Goal: Information Seeking & Learning: Check status

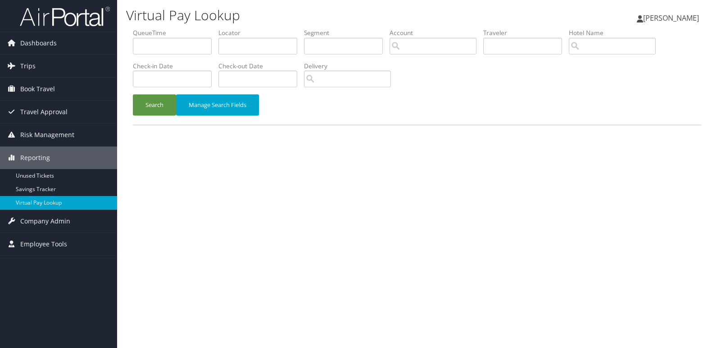
click at [244, 208] on div "Virtual Pay Lookup Mack Bravo Mack Bravo My Settings Travel Agency Contacts Vie…" at bounding box center [417, 174] width 600 height 348
click at [284, 50] on input "text" at bounding box center [257, 46] width 79 height 17
paste input "IMIRLK"
type input "IMIRLK"
click at [149, 108] on button "Search" at bounding box center [154, 105] width 43 height 21
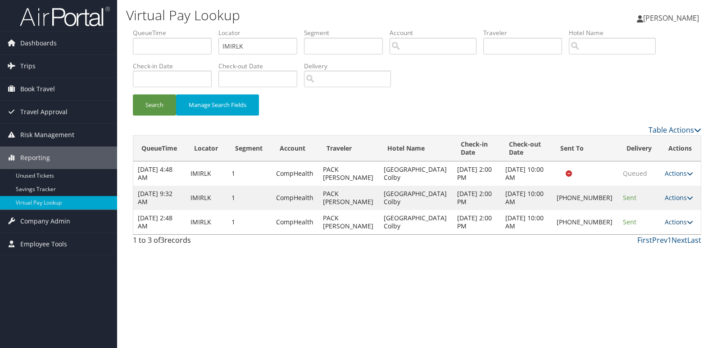
click at [664, 225] on link "Actions" at bounding box center [678, 222] width 28 height 9
click at [641, 246] on link "Logs" at bounding box center [646, 250] width 77 height 15
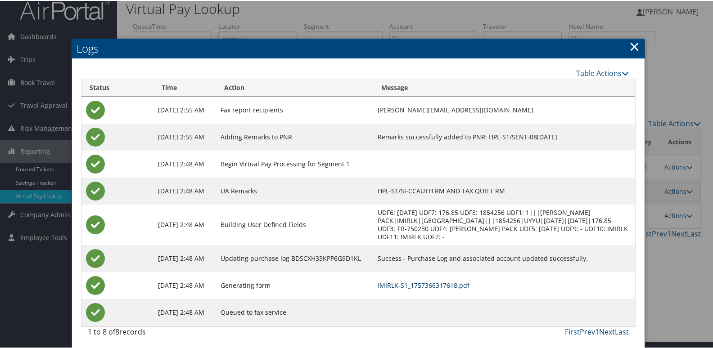
scroll to position [9, 0]
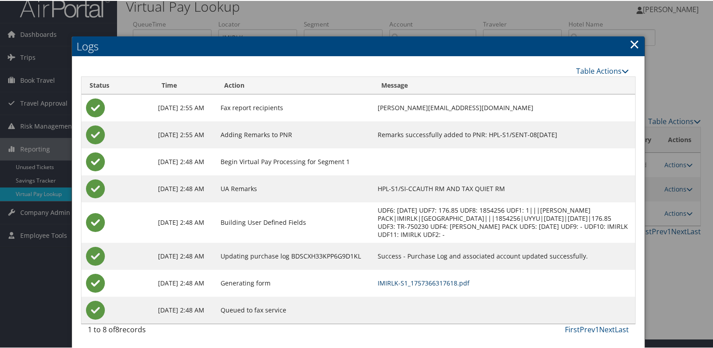
click at [448, 286] on link "IMIRLK-S1_1757366317618.pdf" at bounding box center [424, 282] width 92 height 9
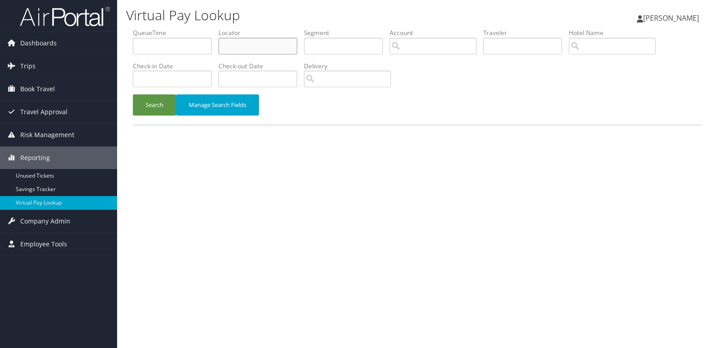
click at [283, 48] on input "text" at bounding box center [257, 46] width 79 height 17
paste input "KEFDKY"
type input "KEFDKY"
click at [136, 113] on button "Search" at bounding box center [154, 105] width 43 height 21
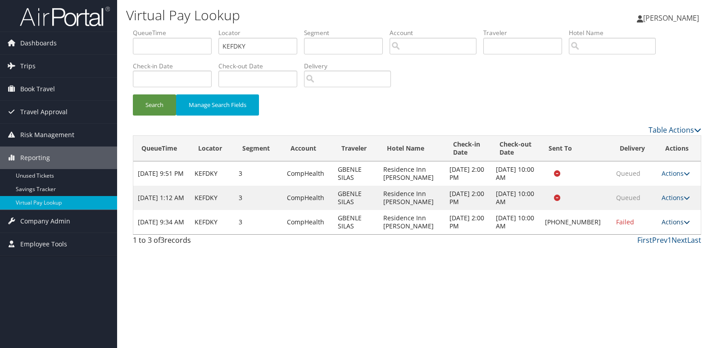
click at [678, 221] on link "Actions" at bounding box center [675, 222] width 28 height 9
click at [653, 249] on link "Logs" at bounding box center [646, 250] width 77 height 15
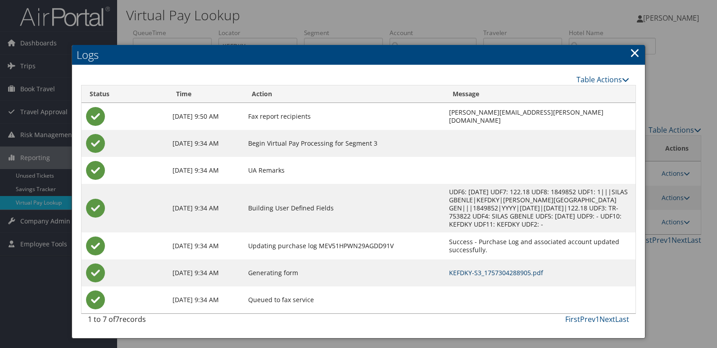
click at [498, 272] on link "KEFDKY-S3_1757304288905.pdf" at bounding box center [496, 273] width 94 height 9
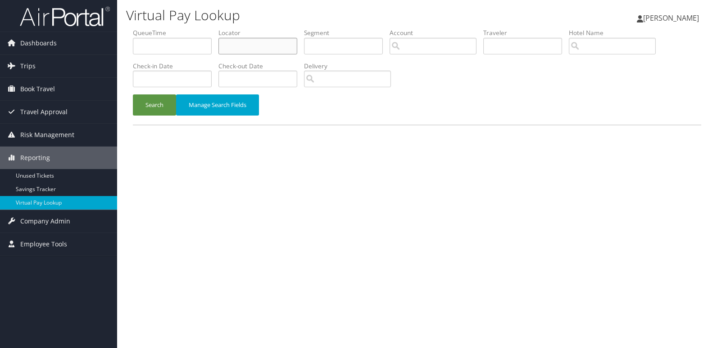
click at [246, 47] on input "text" at bounding box center [257, 46] width 79 height 17
paste input "SBIGHR"
type input "SBIGHR"
click at [165, 106] on button "Search" at bounding box center [154, 105] width 43 height 21
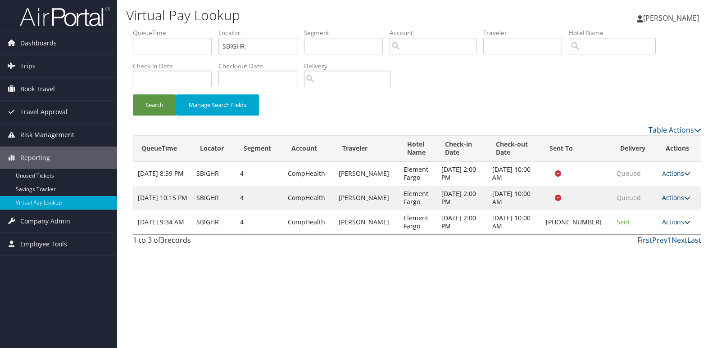
click at [674, 226] on link "Actions" at bounding box center [676, 222] width 28 height 9
click at [651, 255] on link "Logs" at bounding box center [645, 250] width 77 height 15
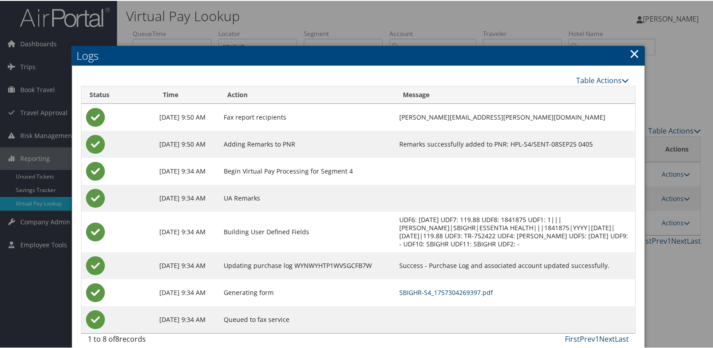
click at [439, 292] on link "SBIGHR-S4_1757304269397.pdf" at bounding box center [446, 292] width 94 height 9
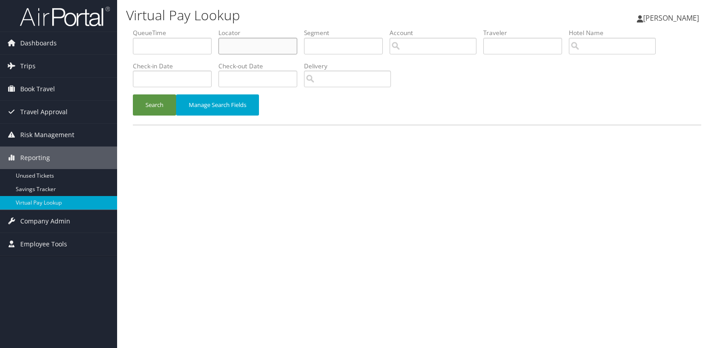
click at [263, 45] on input "text" at bounding box center [257, 46] width 79 height 17
paste input "KEFDKY"
type input "KEFDKY"
click at [149, 107] on button "Search" at bounding box center [154, 105] width 43 height 21
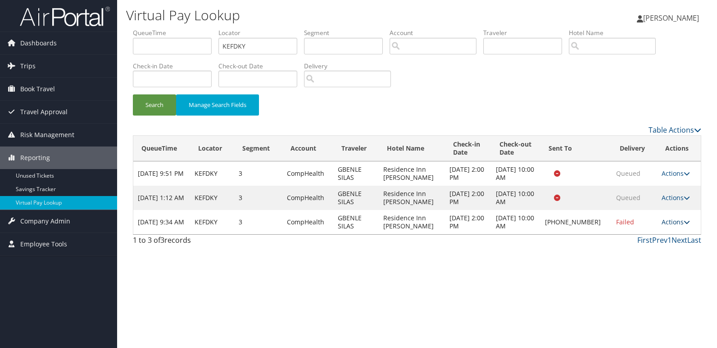
click at [671, 218] on link "Actions" at bounding box center [675, 222] width 28 height 9
click at [643, 251] on link "Logs" at bounding box center [646, 250] width 77 height 15
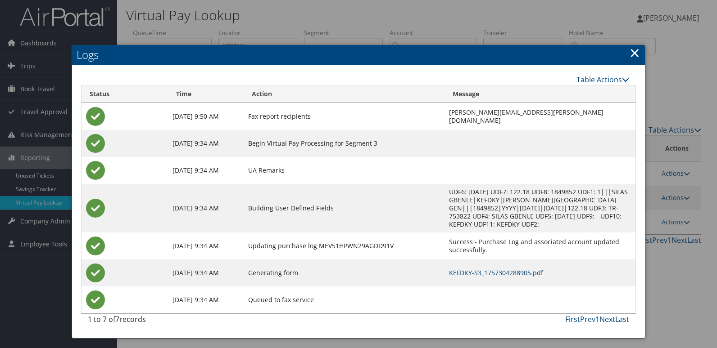
click at [491, 274] on link "KEFDKY-S3_1757304288905.pdf" at bounding box center [496, 273] width 94 height 9
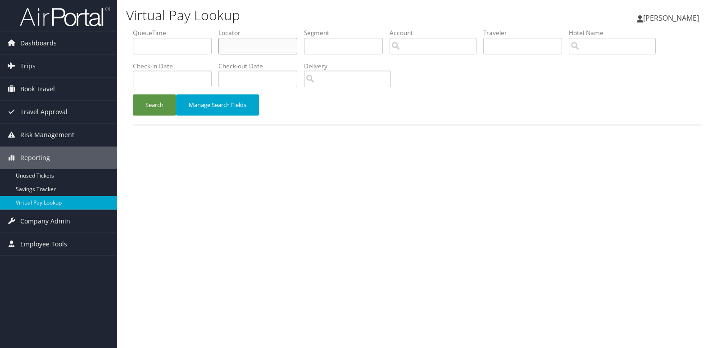
click at [291, 47] on input "text" at bounding box center [257, 46] width 79 height 17
paste input "MKRSKB"
type input "MKRSKB"
click at [162, 109] on button "Search" at bounding box center [154, 105] width 43 height 21
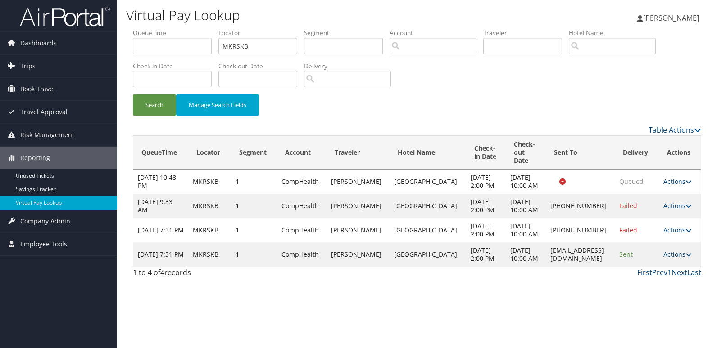
click at [682, 259] on link "Actions" at bounding box center [677, 254] width 28 height 9
click at [676, 308] on link "Logs" at bounding box center [657, 311] width 57 height 15
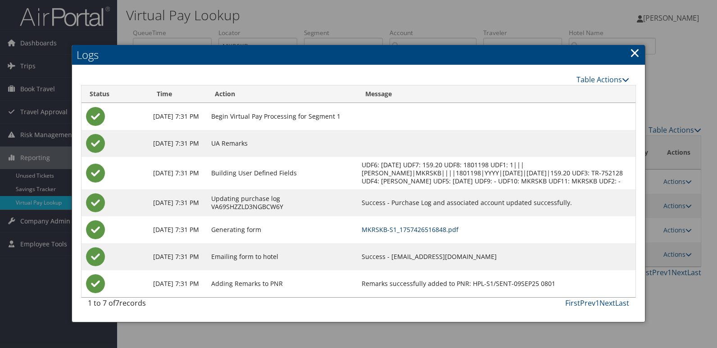
click at [458, 234] on link "MKRSKB-S1_1757426516848.pdf" at bounding box center [409, 230] width 97 height 9
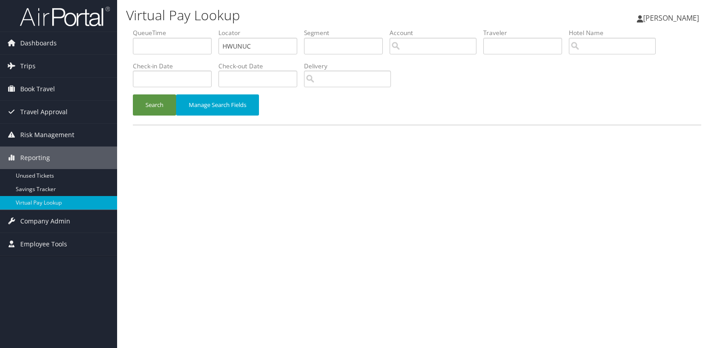
type input "HWUNUC"
click at [145, 118] on div "Search Manage Search Fields" at bounding box center [417, 110] width 582 height 30
click at [148, 107] on button "Search" at bounding box center [154, 105] width 43 height 21
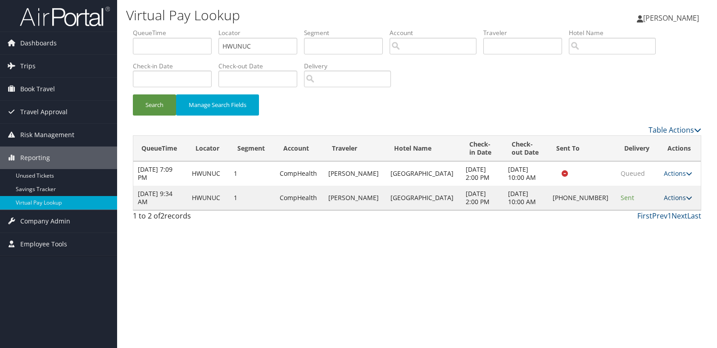
click at [664, 199] on link "Actions" at bounding box center [678, 198] width 28 height 9
click at [664, 223] on link "Logs" at bounding box center [646, 226] width 77 height 15
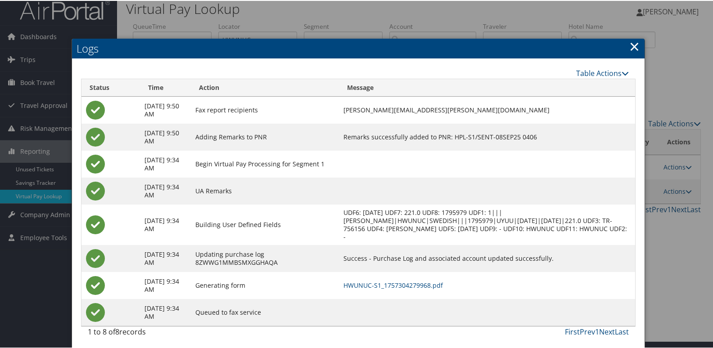
scroll to position [9, 0]
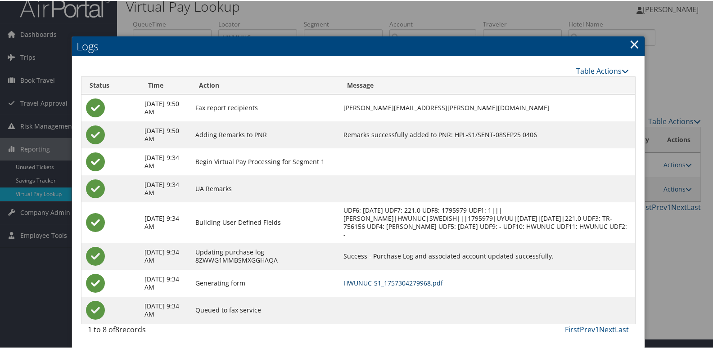
click at [439, 282] on link "HWUNUC-S1_1757304279968.pdf" at bounding box center [392, 282] width 99 height 9
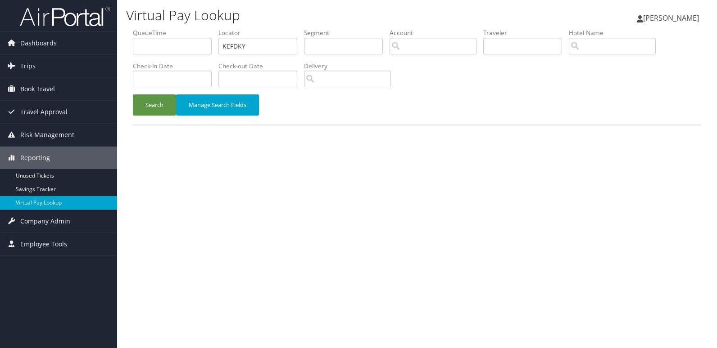
drag, startPoint x: 0, startPoint y: 0, endPoint x: 268, endPoint y: 55, distance: 273.5
click at [268, 55] on li "Locator KEFDKY" at bounding box center [261, 44] width 86 height 33
click at [268, 56] on li "Locator KEFDKY" at bounding box center [261, 44] width 86 height 33
click at [268, 48] on input "KEFDKY" at bounding box center [257, 46] width 79 height 17
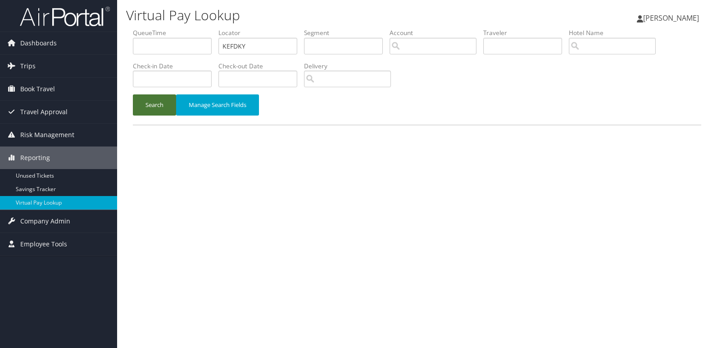
click at [163, 101] on button "Search" at bounding box center [154, 105] width 43 height 21
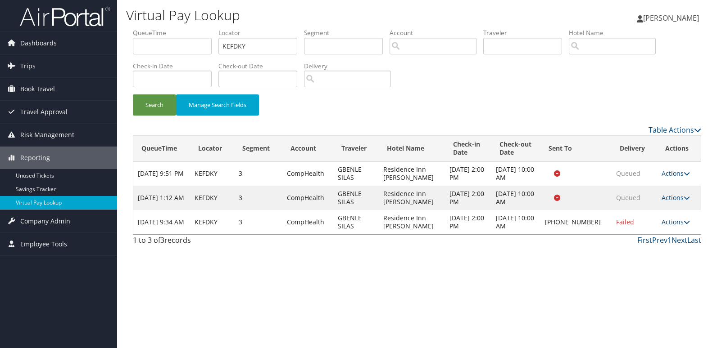
click at [681, 225] on link "Actions" at bounding box center [675, 222] width 28 height 9
click at [648, 249] on link "Logs" at bounding box center [646, 250] width 77 height 15
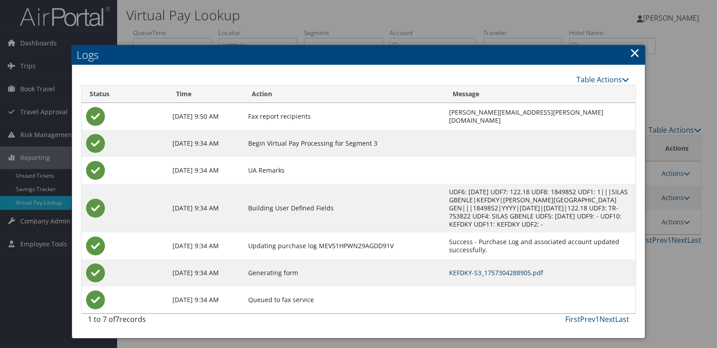
click at [475, 276] on link "KEFDKY-S3_1757304288905.pdf" at bounding box center [496, 273] width 94 height 9
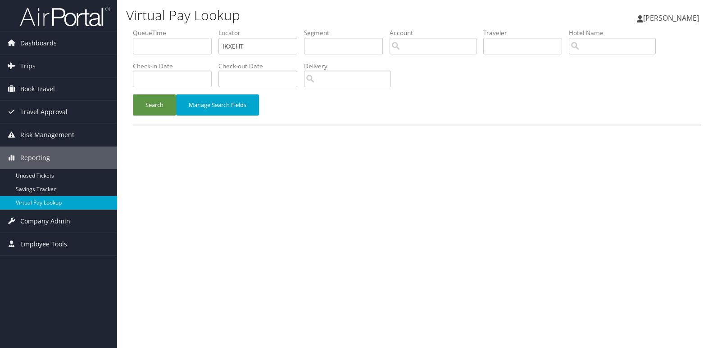
click at [278, 49] on input "IKXEHT" at bounding box center [257, 46] width 79 height 17
type input "IKXEHT"
click at [144, 99] on button "Search" at bounding box center [154, 105] width 43 height 21
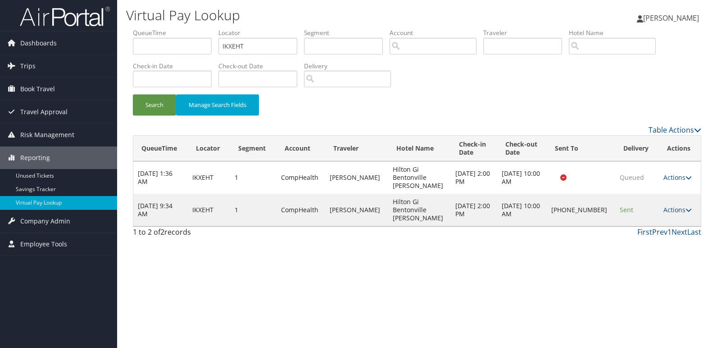
click at [673, 204] on td "Actions Resend Logs Delivery Information View Itinerary" at bounding box center [680, 210] width 42 height 32
click at [685, 207] on icon at bounding box center [688, 210] width 6 height 6
click at [654, 223] on link "Logs" at bounding box center [647, 226] width 77 height 15
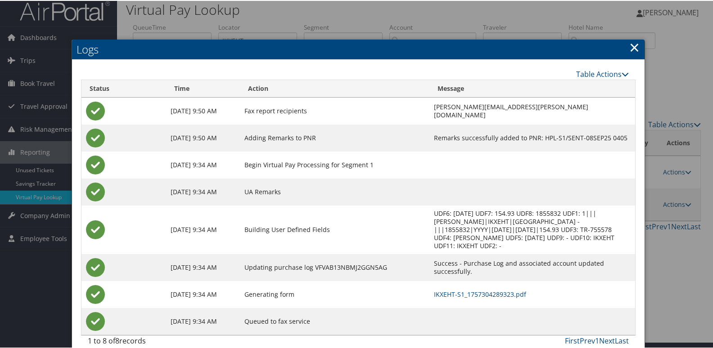
scroll to position [9, 0]
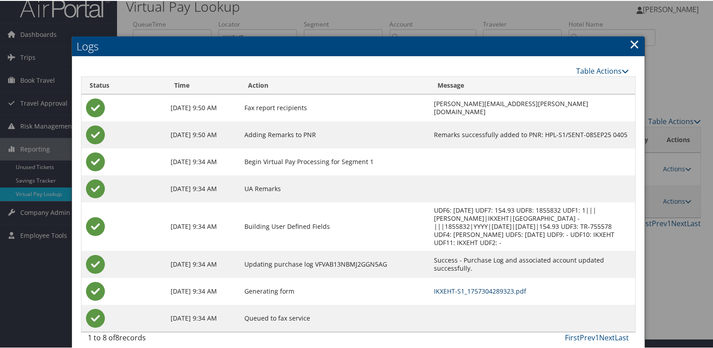
drag, startPoint x: 435, startPoint y: 284, endPoint x: 419, endPoint y: 281, distance: 16.5
click at [435, 286] on link "IKXEHT-S1_1757304289323.pdf" at bounding box center [480, 290] width 92 height 9
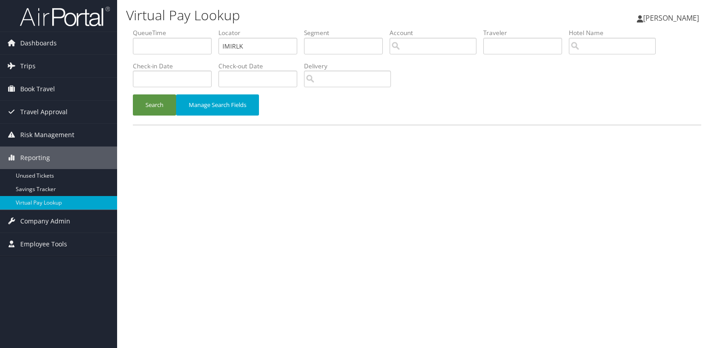
click at [253, 42] on input "IMIRLK" at bounding box center [257, 46] width 79 height 17
type input "HQIDNS"
click at [139, 116] on div "Search Manage Search Fields" at bounding box center [417, 110] width 582 height 30
click at [158, 110] on button "Search" at bounding box center [154, 105] width 43 height 21
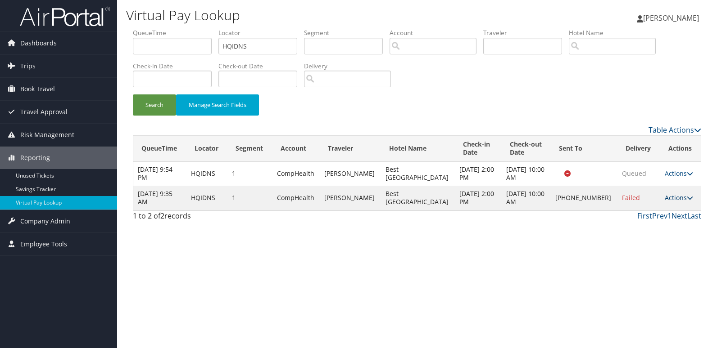
click at [669, 197] on link "Actions" at bounding box center [678, 198] width 28 height 9
click at [660, 226] on link "Logs" at bounding box center [647, 226] width 77 height 15
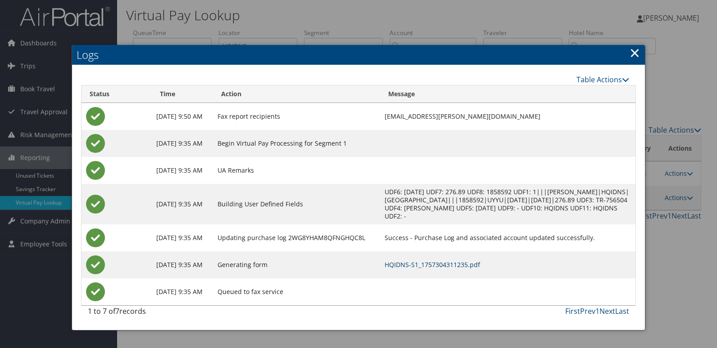
click at [480, 265] on link "HQIDNS-S1_1757304311235.pdf" at bounding box center [431, 265] width 95 height 9
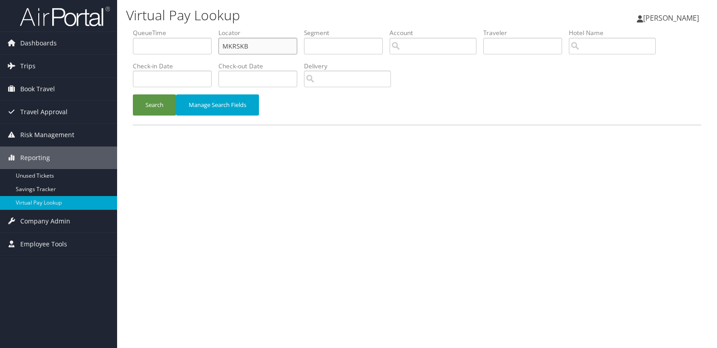
drag, startPoint x: 0, startPoint y: 0, endPoint x: 277, endPoint y: 45, distance: 280.9
click at [277, 45] on input "MKRSKB" at bounding box center [257, 46] width 79 height 17
paste input "JTLP"
type input "JTLPKB"
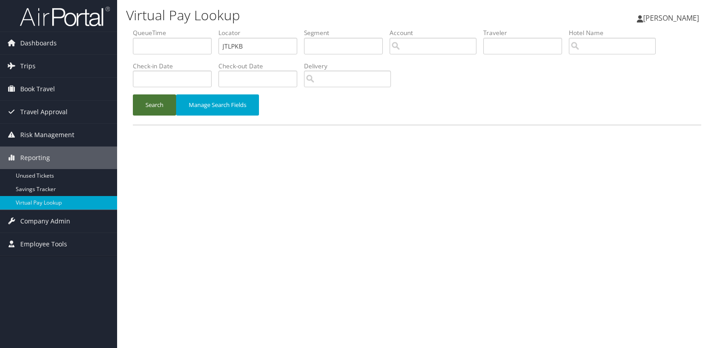
click at [144, 104] on button "Search" at bounding box center [154, 105] width 43 height 21
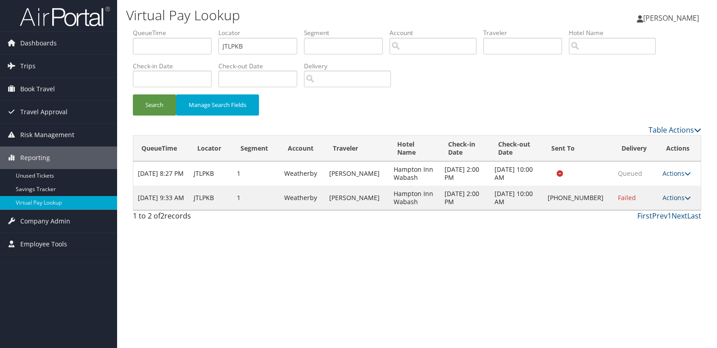
click at [671, 202] on td "Actions Resend Logs Delivery Information View Itinerary" at bounding box center [679, 198] width 43 height 24
click at [684, 198] on icon at bounding box center [687, 198] width 6 height 6
click at [666, 228] on link "Logs" at bounding box center [646, 226] width 77 height 15
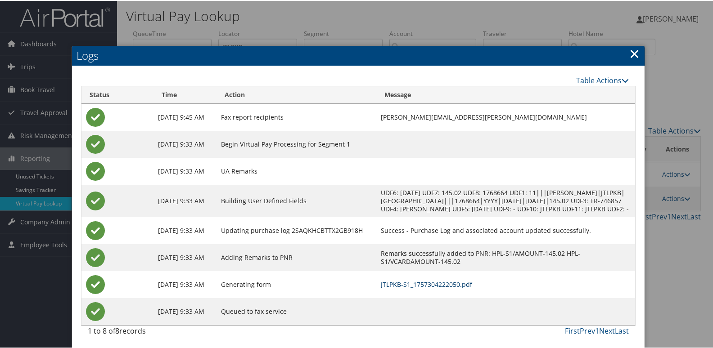
click at [447, 288] on link "JTLPKB-S1_1757304222050.pdf" at bounding box center [426, 284] width 91 height 9
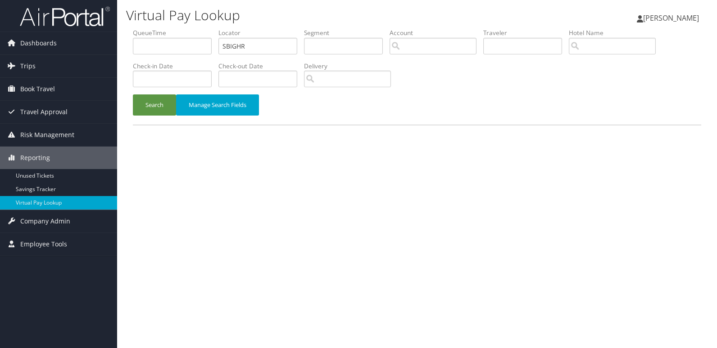
click at [262, 55] on li "Locator SBIGHR" at bounding box center [261, 44] width 86 height 33
drag, startPoint x: 0, startPoint y: 0, endPoint x: 263, endPoint y: 51, distance: 267.8
click at [263, 51] on input "SBIGHR" at bounding box center [257, 46] width 79 height 17
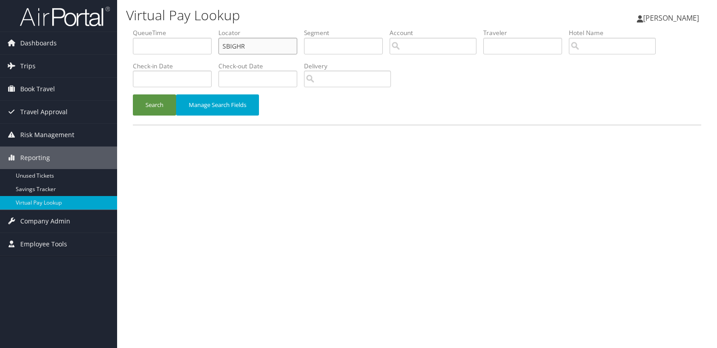
paste input "ORKPWU"
type input "ORKPWU"
click at [158, 104] on button "Search" at bounding box center [154, 105] width 43 height 21
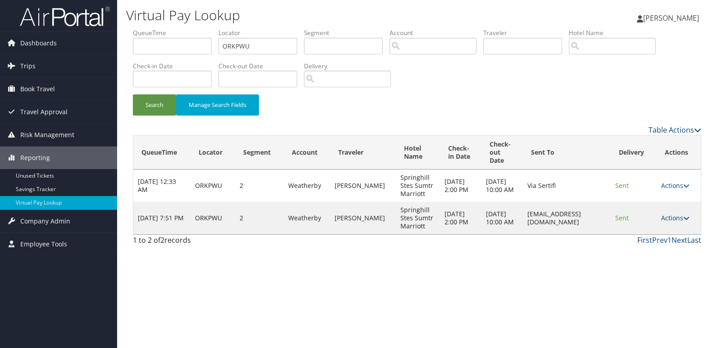
click at [666, 217] on link "Actions" at bounding box center [675, 218] width 28 height 9
click at [667, 242] on link "Logs" at bounding box center [659, 246] width 57 height 15
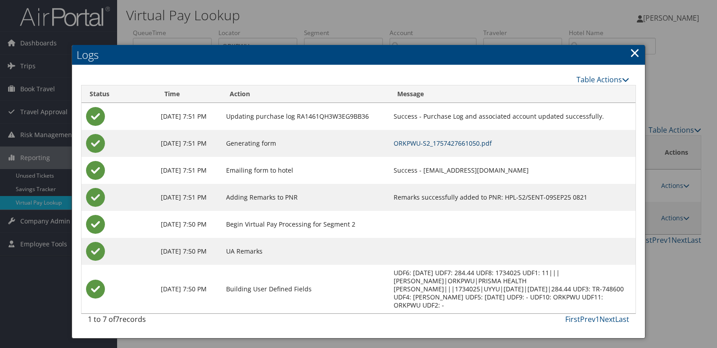
click at [492, 143] on link "ORKPWU-S2_1757427661050.pdf" at bounding box center [442, 143] width 98 height 9
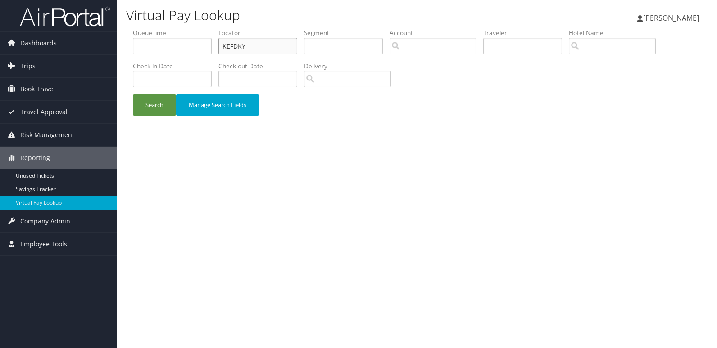
click at [251, 45] on input "KEFDKY" at bounding box center [257, 46] width 79 height 17
paste input "YQCERW"
type input "YQCERW"
click at [165, 100] on button "Search" at bounding box center [154, 105] width 43 height 21
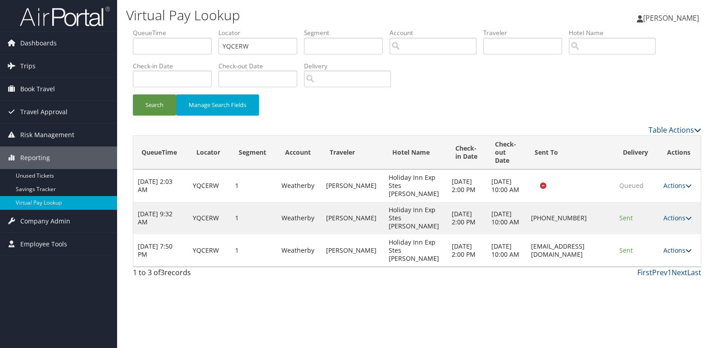
click at [673, 255] on link "Actions" at bounding box center [677, 250] width 28 height 9
click at [670, 293] on link "Logs" at bounding box center [660, 299] width 57 height 15
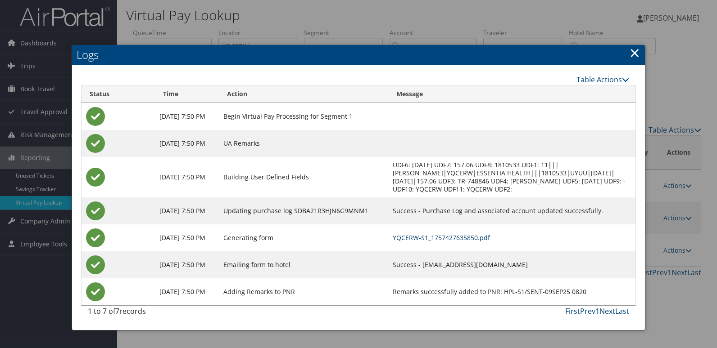
click at [482, 238] on link "YQCERW-S1_1757427635850.pdf" at bounding box center [441, 238] width 97 height 9
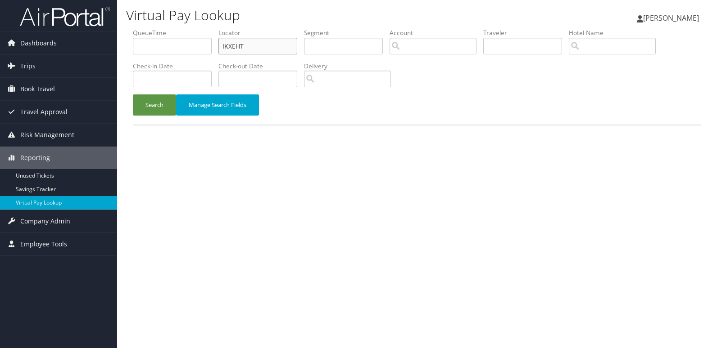
click at [277, 49] on input "IKXEHT" at bounding box center [257, 46] width 79 height 17
click at [277, 47] on input "IKXEHT" at bounding box center [257, 46] width 79 height 17
paste input "LGYDQT"
click at [276, 47] on input "IKXEHTLGYDQT" at bounding box center [257, 46] width 79 height 17
paste input "text"
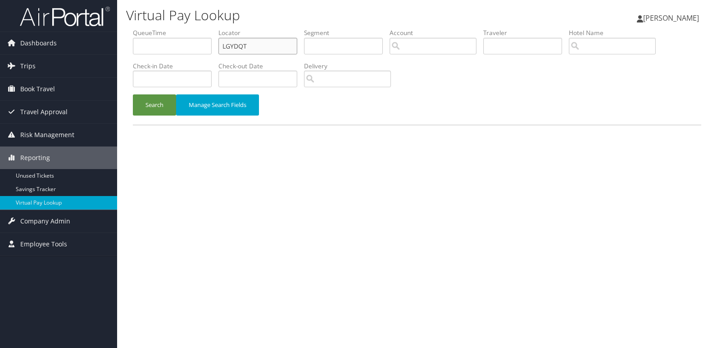
click at [276, 47] on input "LGYDQT" at bounding box center [257, 46] width 79 height 17
type input "LGYDQT"
click at [150, 104] on button "Search" at bounding box center [154, 105] width 43 height 21
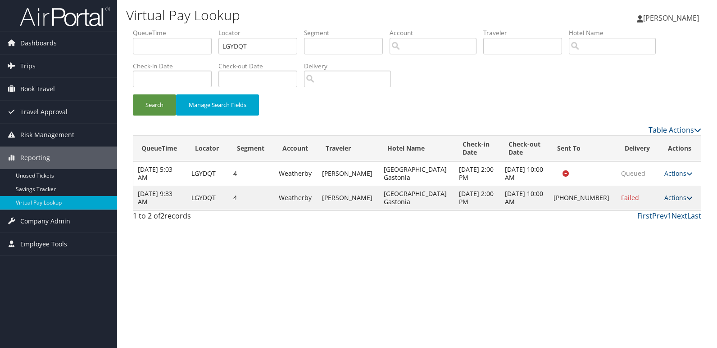
click at [679, 197] on link "Actions" at bounding box center [678, 198] width 28 height 9
click at [681, 232] on link "Logs" at bounding box center [646, 226] width 77 height 15
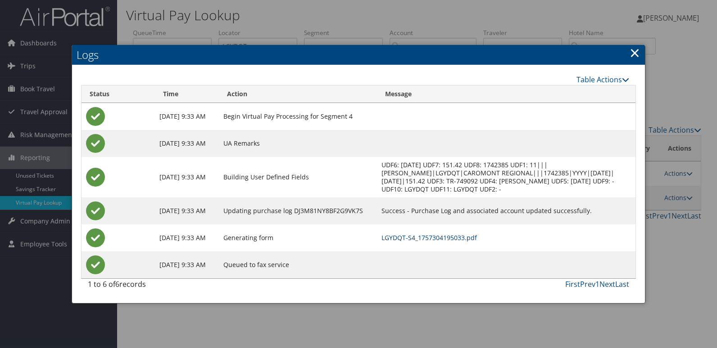
click at [477, 239] on link "LGYDQT-S4_1757304195033.pdf" at bounding box center [428, 238] width 95 height 9
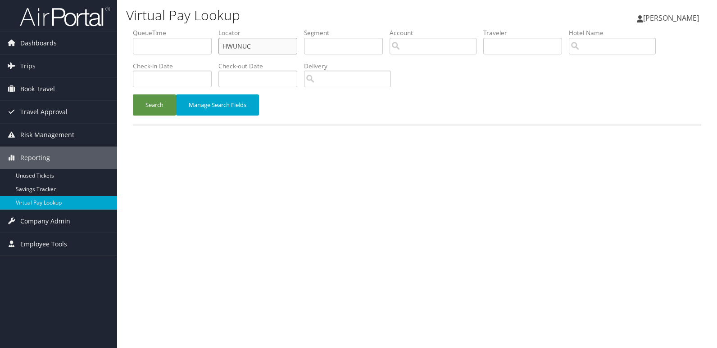
click at [257, 41] on input "HWUNUC" at bounding box center [257, 46] width 79 height 17
paste input "KSSGEA"
type input "KSSGEA"
click at [151, 115] on button "Search" at bounding box center [154, 105] width 43 height 21
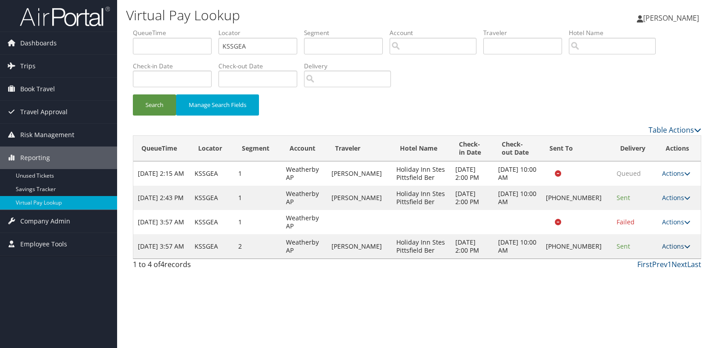
click at [675, 248] on link "Actions" at bounding box center [676, 246] width 28 height 9
click at [648, 277] on link "Logs" at bounding box center [645, 274] width 77 height 15
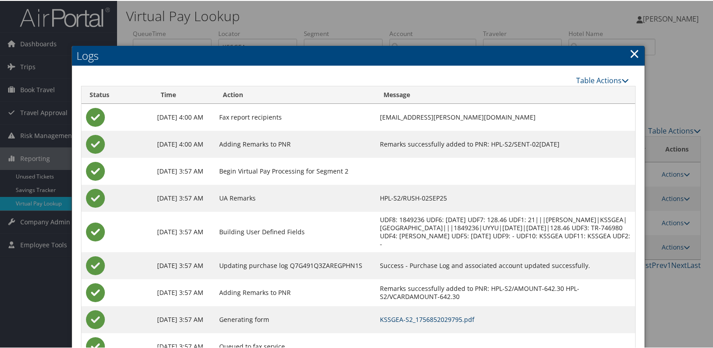
click at [460, 320] on link "KSSGEA-S2_1756852029795.pdf" at bounding box center [427, 319] width 95 height 9
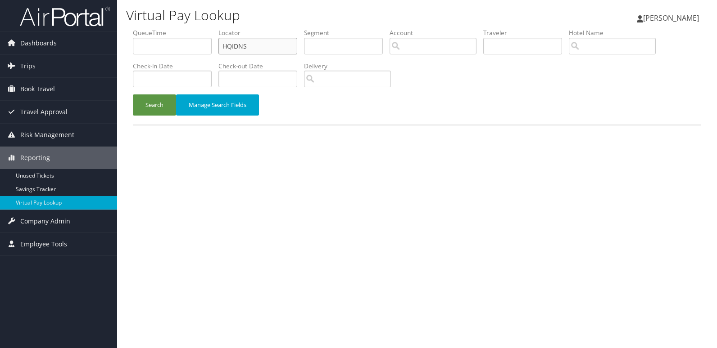
click at [249, 49] on input "HQIDNS" at bounding box center [257, 46] width 79 height 17
paste input "WUNUC"
type input "HWUNUC"
click at [146, 109] on button "Search" at bounding box center [154, 105] width 43 height 21
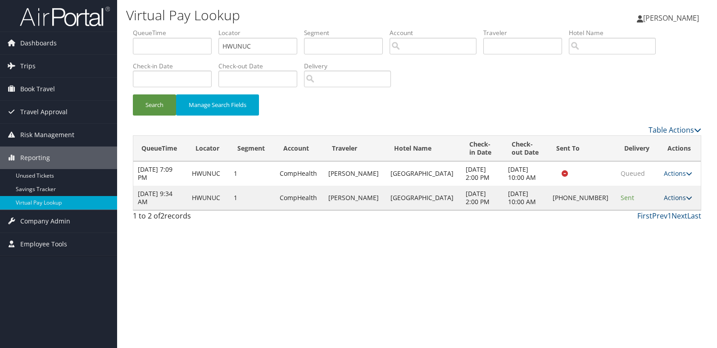
click at [664, 197] on link "Actions" at bounding box center [678, 198] width 28 height 9
click at [668, 228] on link "Logs" at bounding box center [646, 226] width 77 height 15
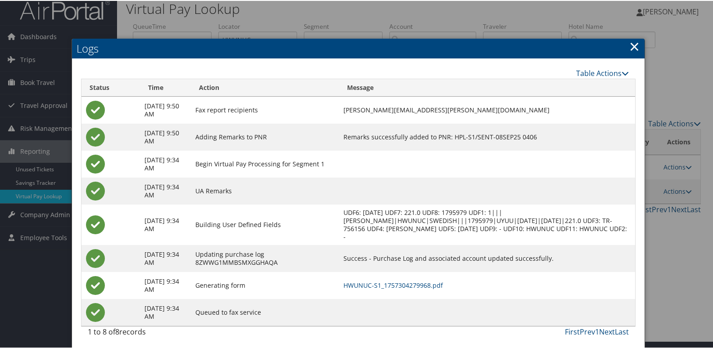
scroll to position [9, 0]
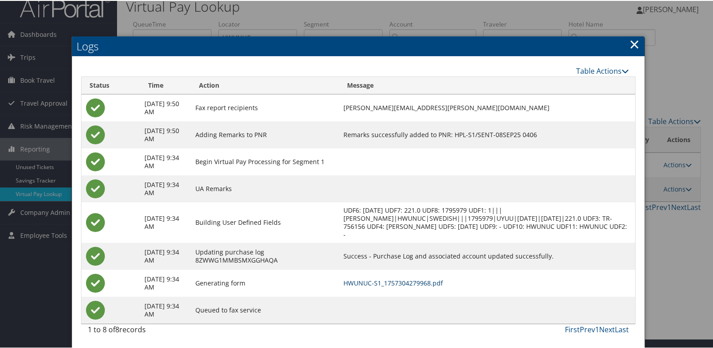
click at [417, 281] on link "HWUNUC-S1_1757304279968.pdf" at bounding box center [392, 282] width 99 height 9
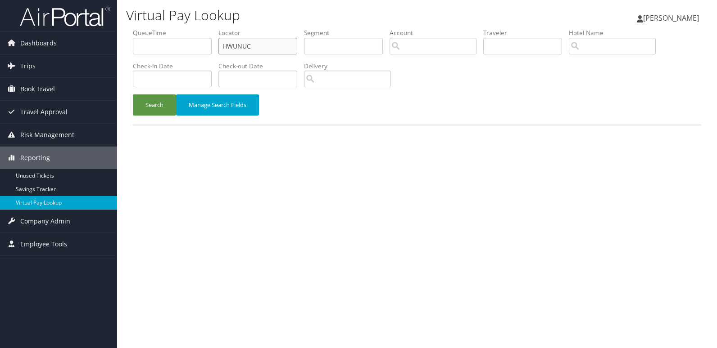
click at [261, 46] on input "HWUNUC" at bounding box center [257, 46] width 79 height 17
paste input "JTLPKB"
type input "JTLPKB"
click at [150, 105] on button "Search" at bounding box center [154, 105] width 43 height 21
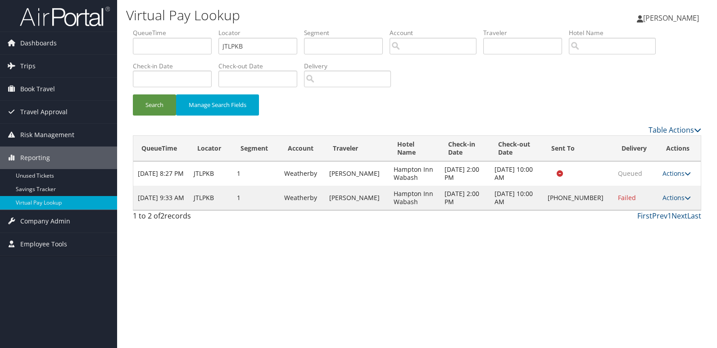
drag, startPoint x: 666, startPoint y: 193, endPoint x: 669, endPoint y: 203, distance: 11.0
click at [666, 193] on td "Actions Resend Logs Delivery Information View Itinerary" at bounding box center [679, 198] width 43 height 24
click at [674, 199] on link "Actions" at bounding box center [676, 198] width 28 height 9
click at [635, 229] on link "Logs" at bounding box center [646, 226] width 77 height 15
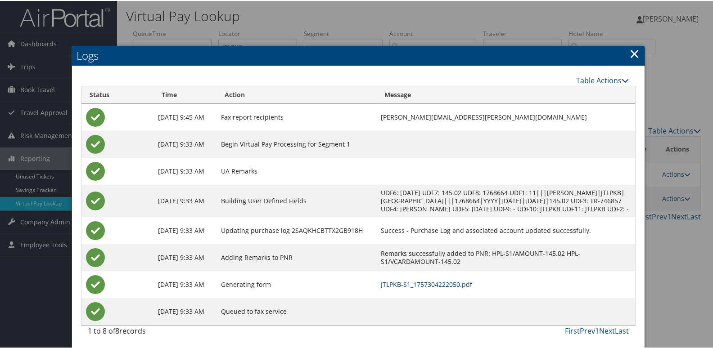
click at [464, 288] on link "JTLPKB-S1_1757304222050.pdf" at bounding box center [426, 284] width 91 height 9
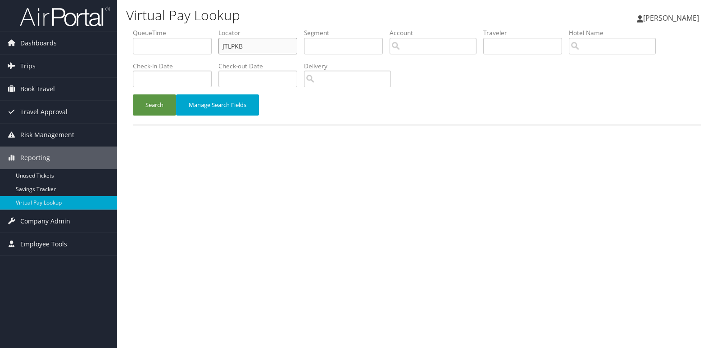
click at [267, 45] on input "JTLPKB" at bounding box center [257, 46] width 79 height 17
paste input "ORKPWU"
type input "ORKPWU"
click at [153, 114] on button "Search" at bounding box center [154, 105] width 43 height 21
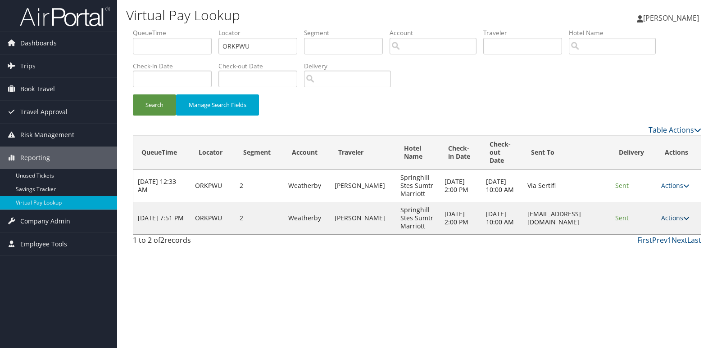
click at [672, 219] on link "Actions" at bounding box center [675, 218] width 28 height 9
click at [667, 242] on link "Logs" at bounding box center [659, 246] width 57 height 15
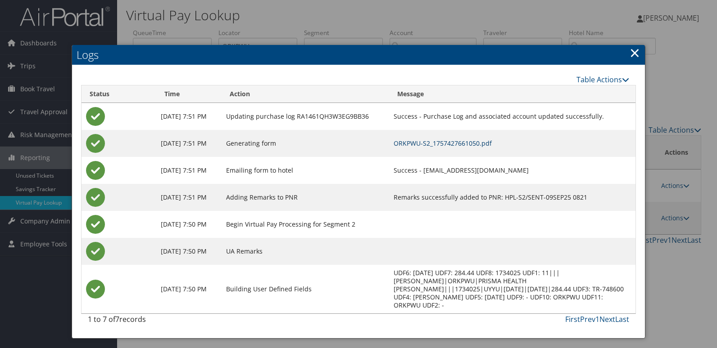
click at [492, 143] on link "ORKPWU-S2_1757427661050.pdf" at bounding box center [442, 143] width 98 height 9
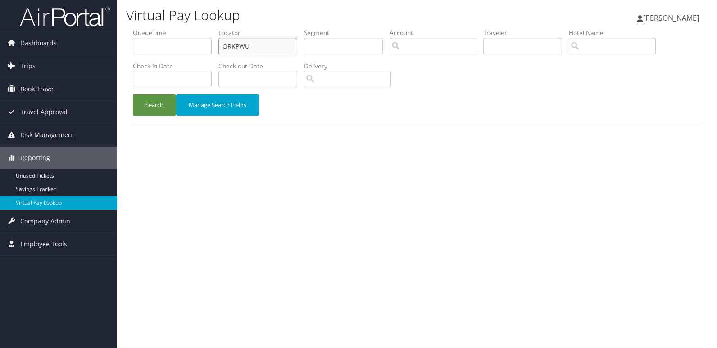
click at [288, 48] on input "ORKPWU" at bounding box center [257, 46] width 79 height 17
paste input "YQCERW"
type input "YQCERW"
click at [145, 110] on button "Search" at bounding box center [154, 105] width 43 height 21
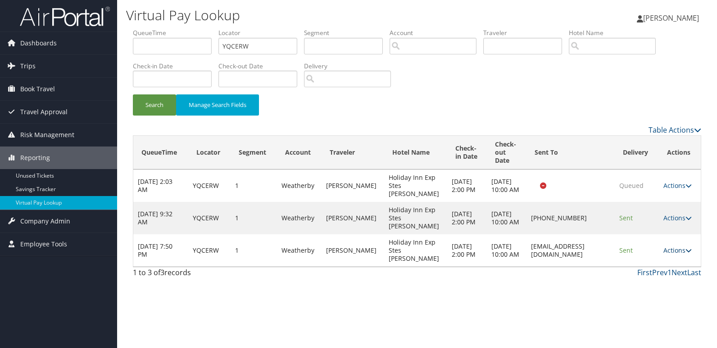
click at [675, 255] on link "Actions" at bounding box center [677, 250] width 28 height 9
click at [655, 295] on link "Logs" at bounding box center [660, 299] width 57 height 15
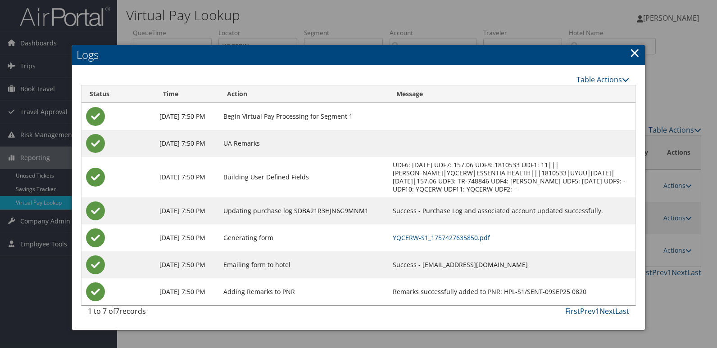
click at [468, 243] on td "YQCERW-S1_1757427635850.pdf" at bounding box center [511, 238] width 247 height 27
click at [489, 237] on link "YQCERW-S1_1757427635850.pdf" at bounding box center [441, 238] width 97 height 9
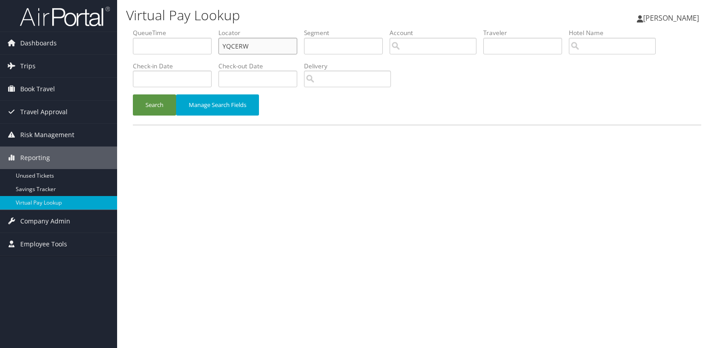
click at [292, 44] on input "YQCERW" at bounding box center [257, 46] width 79 height 17
paste input "LGYDQT"
type input "LGYDQT"
click at [158, 103] on button "Search" at bounding box center [154, 105] width 43 height 21
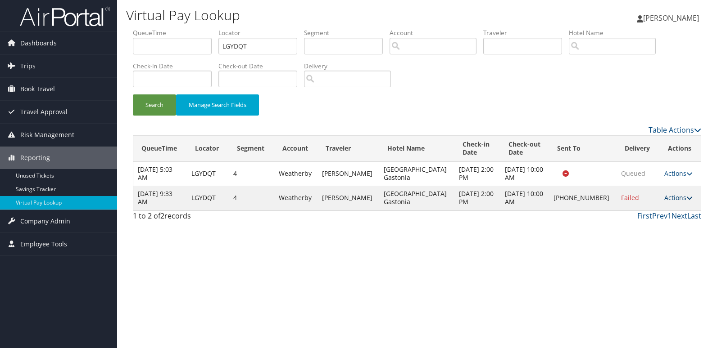
click at [671, 196] on link "Actions" at bounding box center [678, 198] width 28 height 9
click at [663, 219] on link "Logs" at bounding box center [646, 226] width 77 height 15
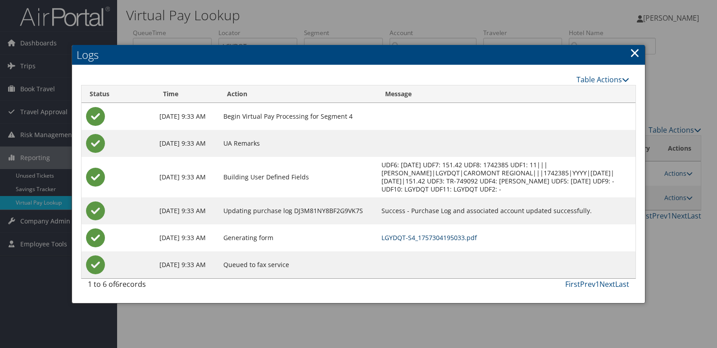
click at [477, 238] on link "LGYDQT-S4_1757304195033.pdf" at bounding box center [428, 238] width 95 height 9
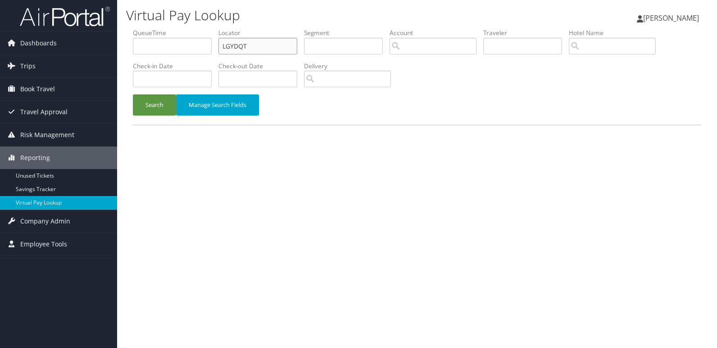
click at [269, 40] on input "LGYDQT" at bounding box center [257, 46] width 79 height 17
paste input "KSSGEA"
type input "KSSGEA"
click at [159, 109] on button "Search" at bounding box center [154, 105] width 43 height 21
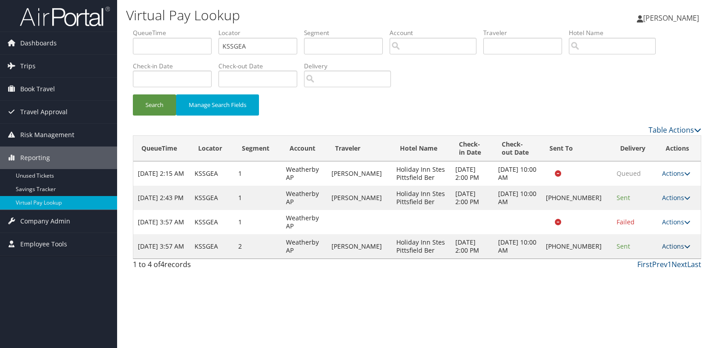
click at [668, 248] on link "Actions" at bounding box center [676, 246] width 28 height 9
click at [640, 277] on link "Logs" at bounding box center [645, 274] width 77 height 15
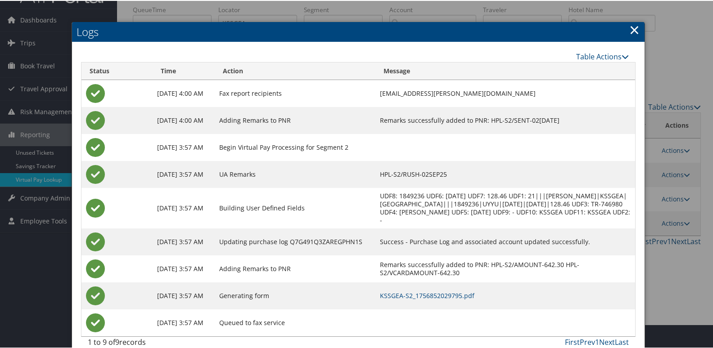
scroll to position [36, 0]
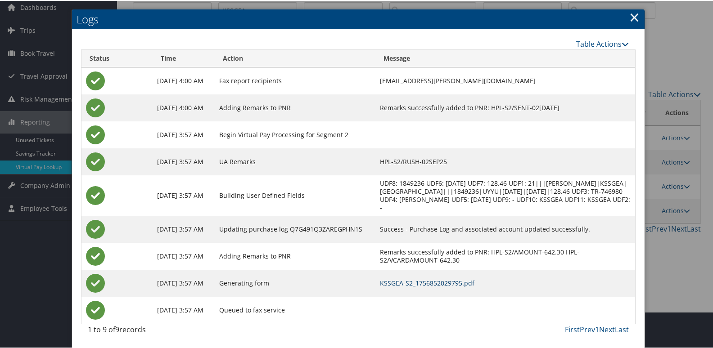
click at [474, 280] on link "KSSGEA-S2_1756852029795.pdf" at bounding box center [427, 282] width 95 height 9
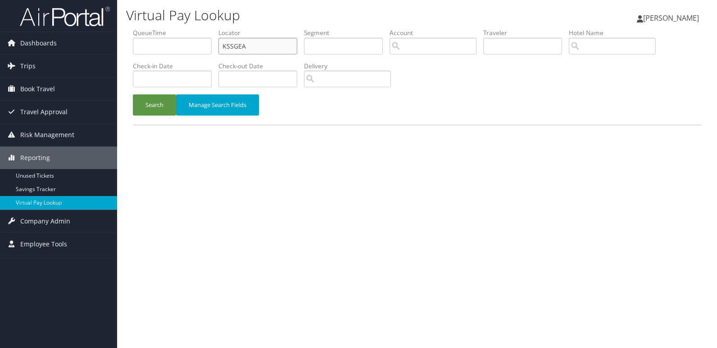
click at [267, 51] on input "KSSGEA" at bounding box center [257, 46] width 79 height 17
paste input "OWQHZP"
type input "OWQHZP"
click at [151, 107] on button "Search" at bounding box center [154, 105] width 43 height 21
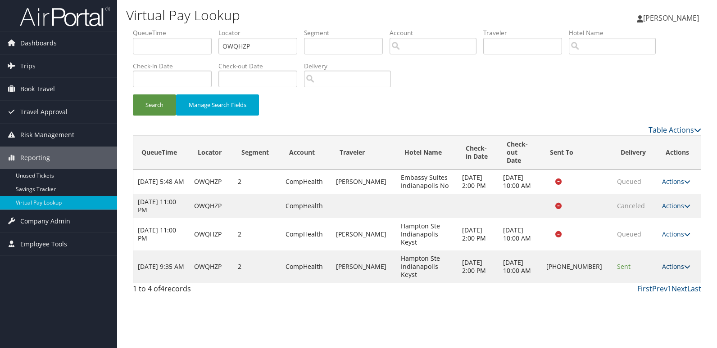
click at [668, 268] on link "Actions" at bounding box center [676, 266] width 28 height 9
click at [664, 289] on link "Logs" at bounding box center [645, 295] width 77 height 15
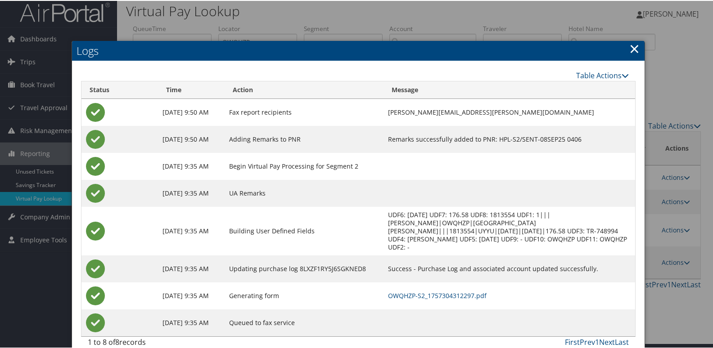
scroll to position [9, 0]
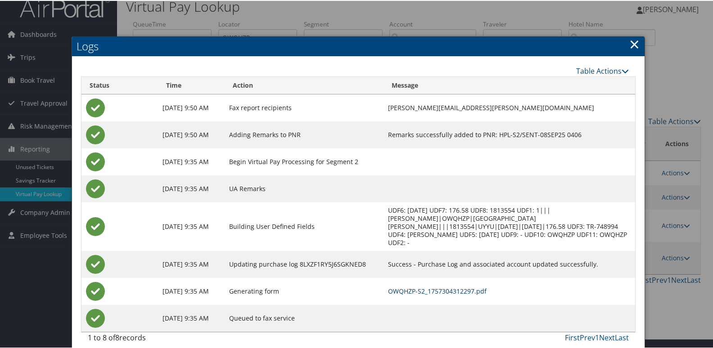
click at [459, 286] on link "OWQHZP-S2_1757304312297.pdf" at bounding box center [437, 290] width 99 height 9
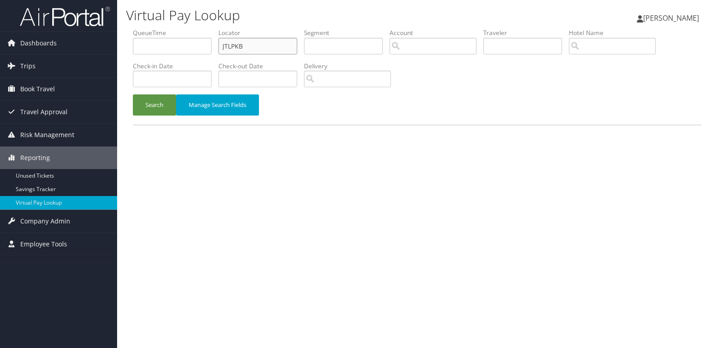
click at [261, 42] on input "JTLPKB" at bounding box center [257, 46] width 79 height 17
paste input "CJQCAI"
click at [261, 43] on input "CJQCAI" at bounding box center [257, 46] width 79 height 17
type input "CJQCAI"
click at [147, 103] on button "Search" at bounding box center [154, 105] width 43 height 21
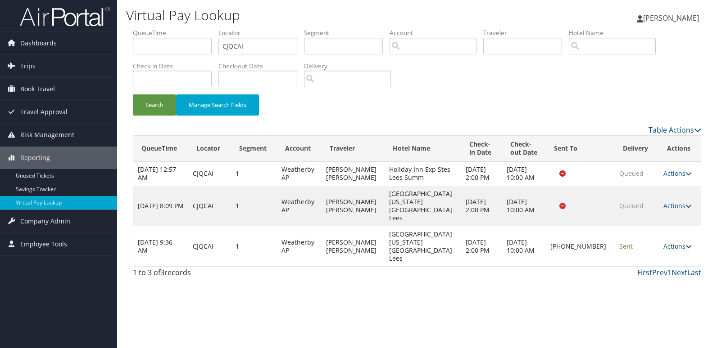
drag, startPoint x: 670, startPoint y: 242, endPoint x: 676, endPoint y: 244, distance: 6.1
click at [670, 242] on link "Actions" at bounding box center [677, 246] width 28 height 9
click at [660, 269] on link "Logs" at bounding box center [645, 270] width 77 height 15
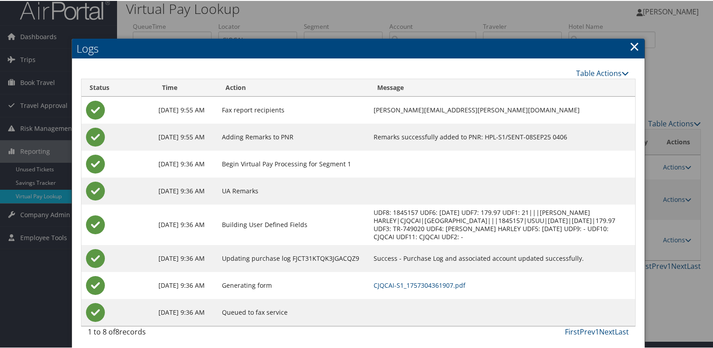
scroll to position [9, 0]
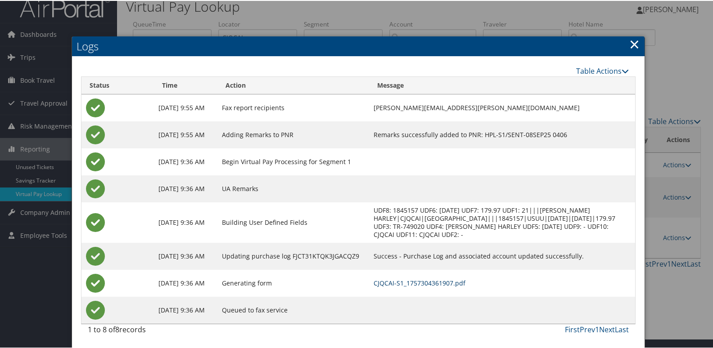
click at [424, 280] on link "CJQCAI-S1_1757304361907.pdf" at bounding box center [420, 282] width 92 height 9
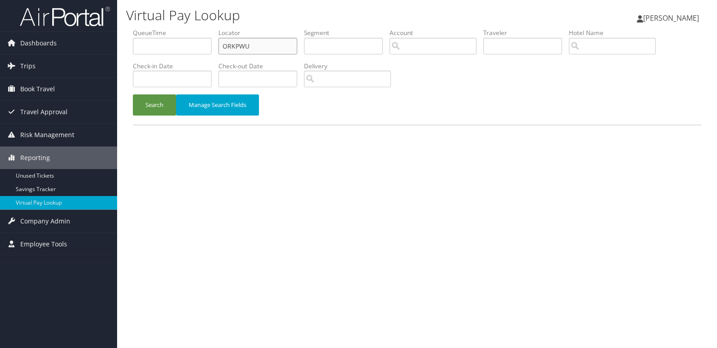
click at [279, 50] on input "ORKPWU" at bounding box center [257, 46] width 79 height 17
paste input "YZHFVI"
type input "YZHFVI"
click at [155, 112] on button "Search" at bounding box center [154, 105] width 43 height 21
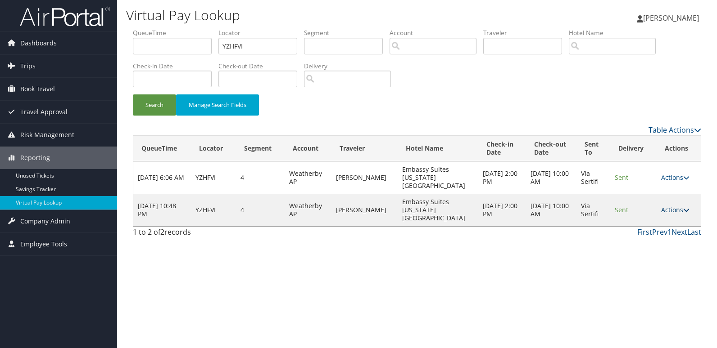
click at [669, 206] on link "Actions" at bounding box center [675, 210] width 28 height 9
click at [637, 222] on link "Logs" at bounding box center [656, 226] width 57 height 15
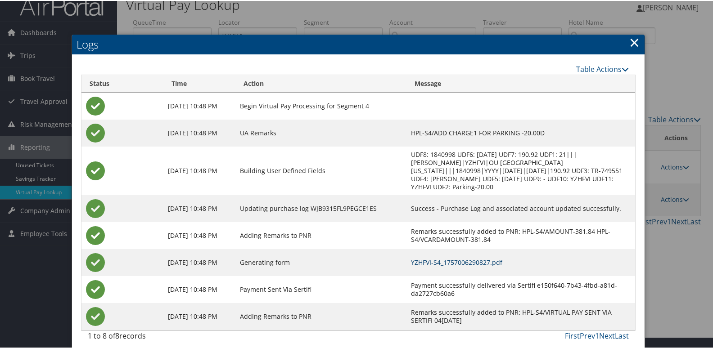
scroll to position [18, 0]
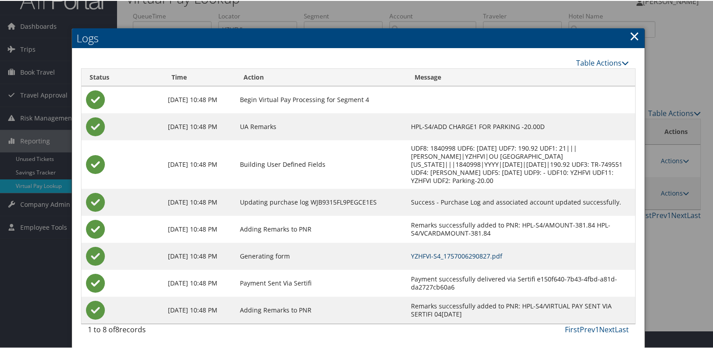
click at [483, 258] on link "YZHFVI-S4_1757006290827.pdf" at bounding box center [456, 255] width 91 height 9
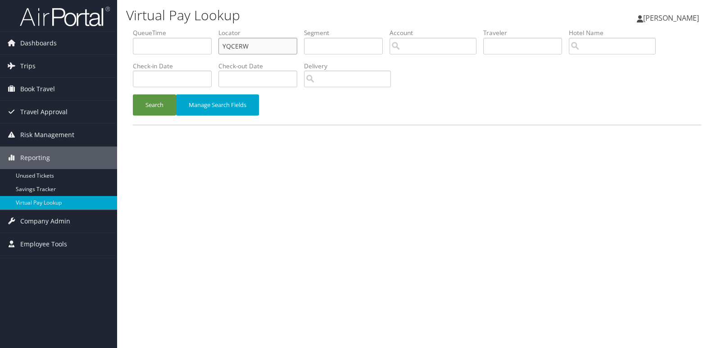
click at [281, 49] on input "YQCERW" at bounding box center [257, 46] width 79 height 17
paste input "LDZPBG"
type input "LDZPBG"
click at [139, 113] on button "Search" at bounding box center [154, 105] width 43 height 21
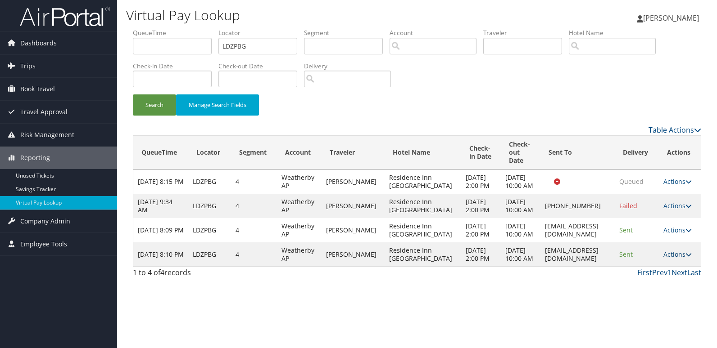
click at [674, 259] on link "Actions" at bounding box center [677, 254] width 28 height 9
click at [660, 305] on link "Logs" at bounding box center [659, 311] width 57 height 15
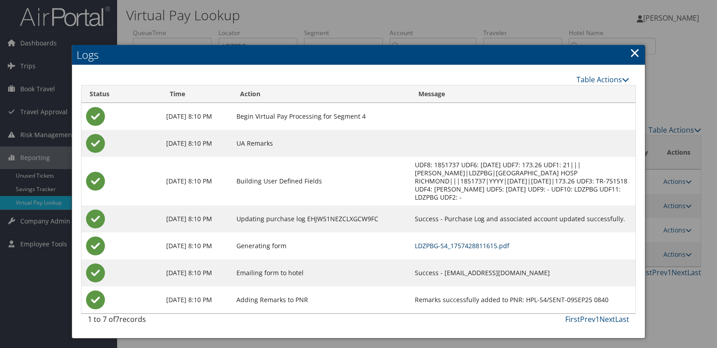
click at [483, 242] on link "LDZPBG-S4_1757428811615.pdf" at bounding box center [462, 246] width 95 height 9
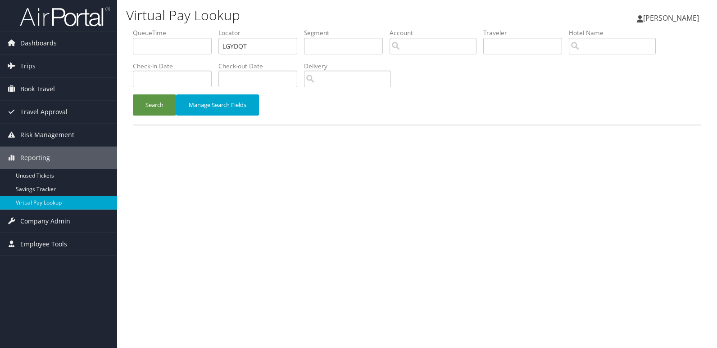
click at [281, 36] on label "Locator" at bounding box center [261, 32] width 86 height 9
click at [272, 41] on input "LGYDQT" at bounding box center [257, 46] width 79 height 17
paste input "QYDCDH"
click at [272, 41] on input "QYDCDH" at bounding box center [257, 46] width 79 height 17
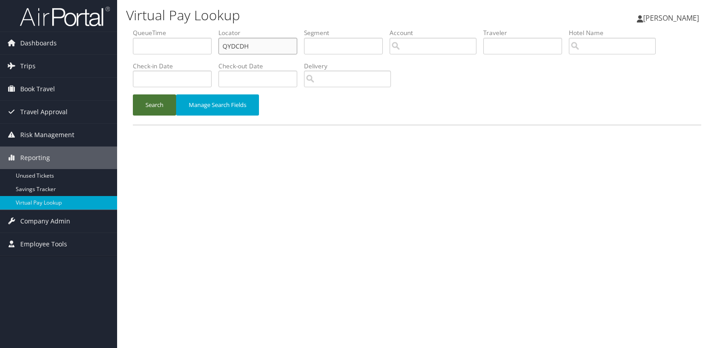
type input "QYDCDH"
click at [156, 113] on button "Search" at bounding box center [154, 105] width 43 height 21
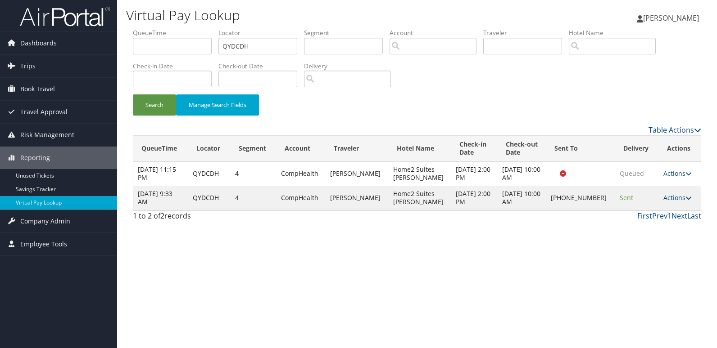
click at [670, 196] on link "Actions" at bounding box center [677, 198] width 28 height 9
click at [650, 230] on link "Logs" at bounding box center [645, 226] width 77 height 15
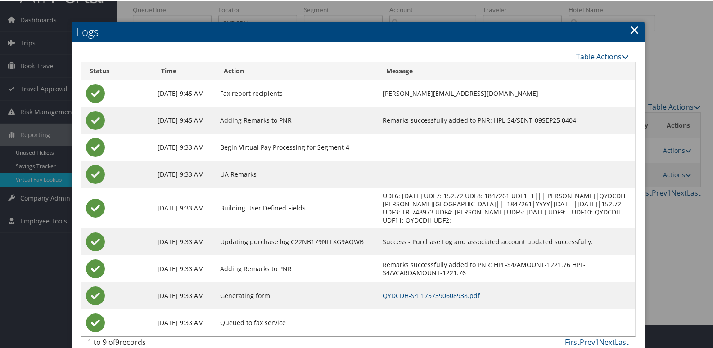
scroll to position [36, 0]
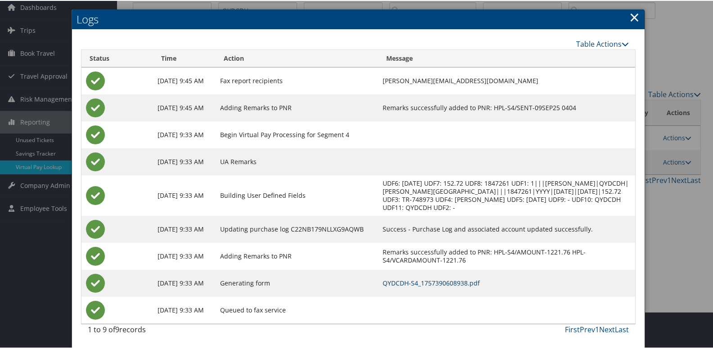
click at [448, 285] on link "QYDCDH-S4_1757390608938.pdf" at bounding box center [431, 282] width 97 height 9
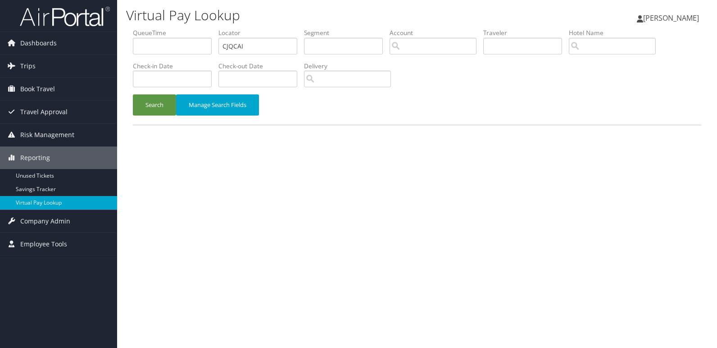
click at [241, 51] on input "CJQCAI" at bounding box center [257, 46] width 79 height 17
type input "KKHZTW"
click at [152, 107] on button "Search" at bounding box center [154, 105] width 43 height 21
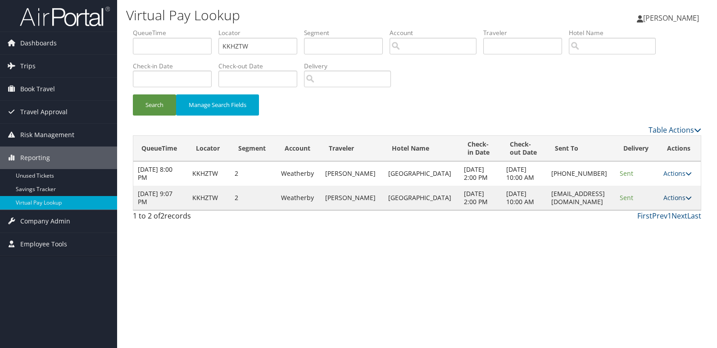
click at [689, 201] on icon at bounding box center [688, 198] width 6 height 6
click at [641, 236] on icon at bounding box center [637, 238] width 8 height 6
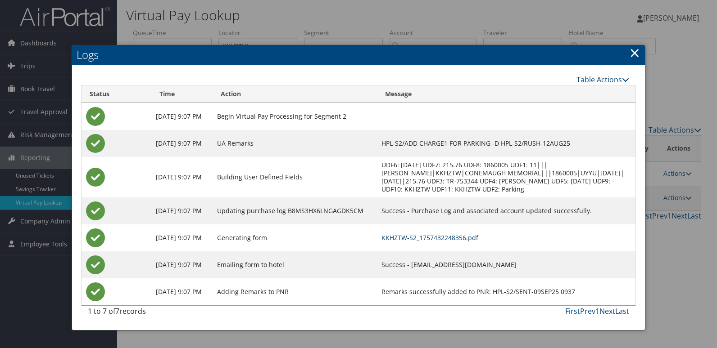
click at [478, 239] on link "KKHZTW-S2_1757432248356.pdf" at bounding box center [429, 238] width 97 height 9
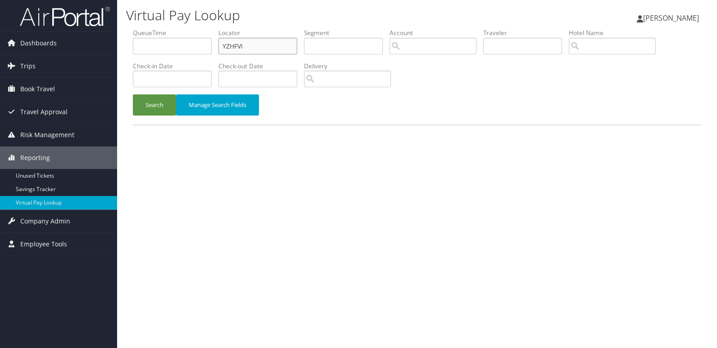
click at [254, 45] on input "YZHFVI" at bounding box center [257, 46] width 79 height 17
click at [255, 46] on input "YZHFVI" at bounding box center [257, 46] width 79 height 17
paste input "FABUYQ"
type input "FABUYQ"
click at [145, 107] on button "Search" at bounding box center [154, 105] width 43 height 21
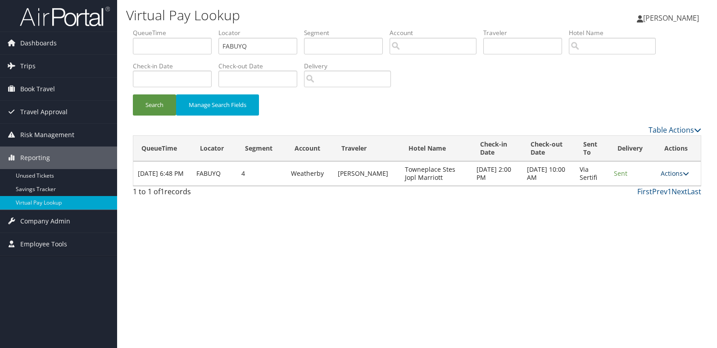
click at [670, 176] on link "Actions" at bounding box center [674, 173] width 28 height 9
click at [667, 195] on link "Logs" at bounding box center [657, 201] width 57 height 15
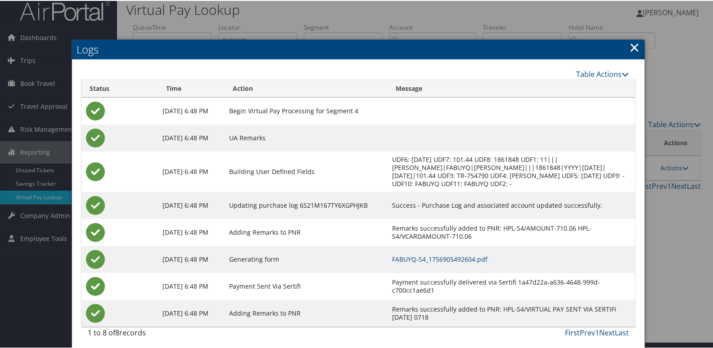
scroll to position [9, 0]
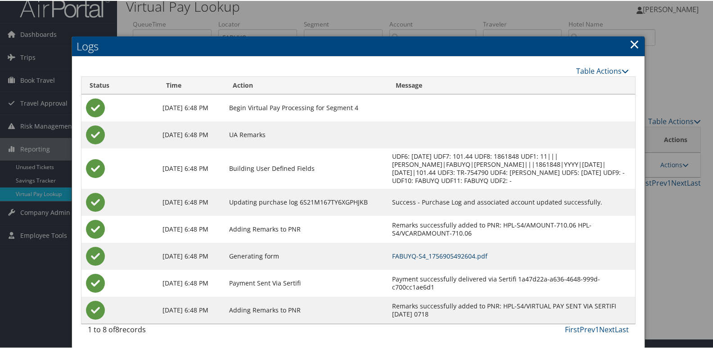
click at [488, 253] on link "FABUYQ-S4_1756905492604.pdf" at bounding box center [439, 255] width 95 height 9
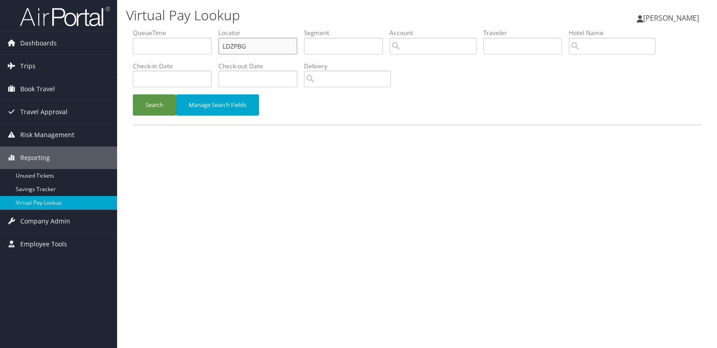
click at [285, 45] on input "LDZPBG" at bounding box center [257, 46] width 79 height 17
paste input "GTKZEV"
type input "GTKZEV"
click at [154, 105] on button "Search" at bounding box center [154, 105] width 43 height 21
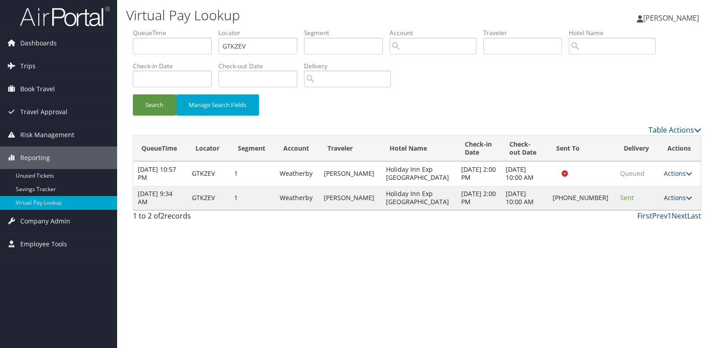
click at [671, 199] on link "Actions" at bounding box center [678, 198] width 28 height 9
click at [659, 226] on link "Logs" at bounding box center [645, 226] width 77 height 15
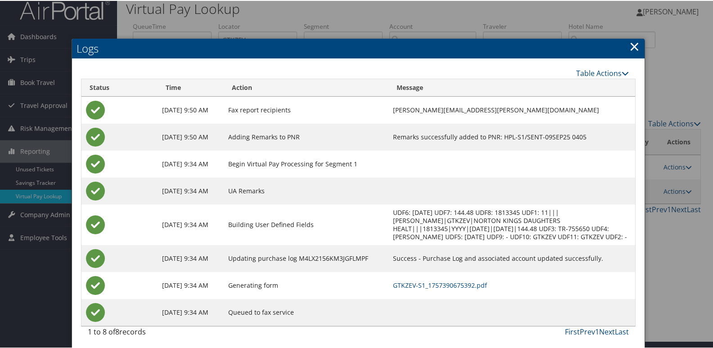
scroll to position [9, 0]
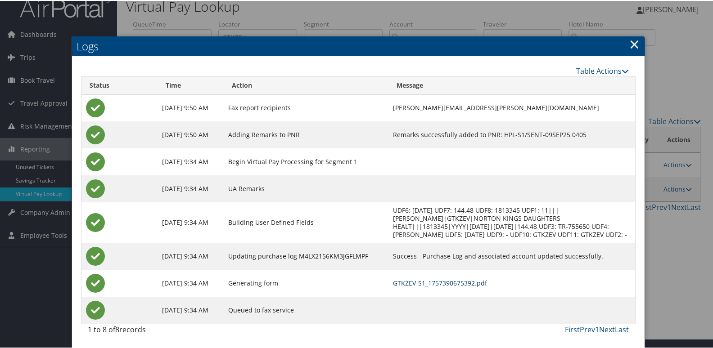
click at [463, 280] on link "GTKZEV-S1_1757390675392.pdf" at bounding box center [440, 282] width 94 height 9
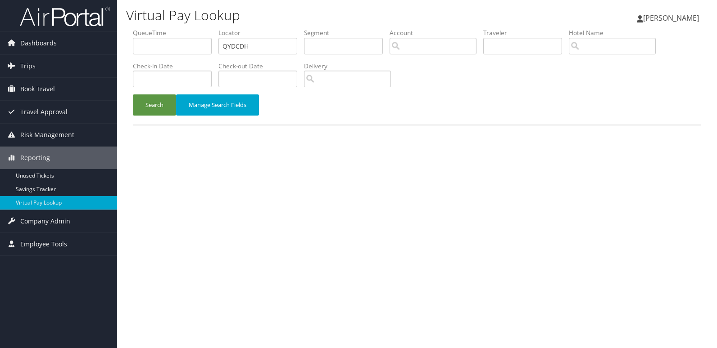
click at [271, 46] on input "QYDCDH" at bounding box center [257, 46] width 79 height 17
type input "SXXUDG"
click at [168, 104] on button "Search" at bounding box center [154, 105] width 43 height 21
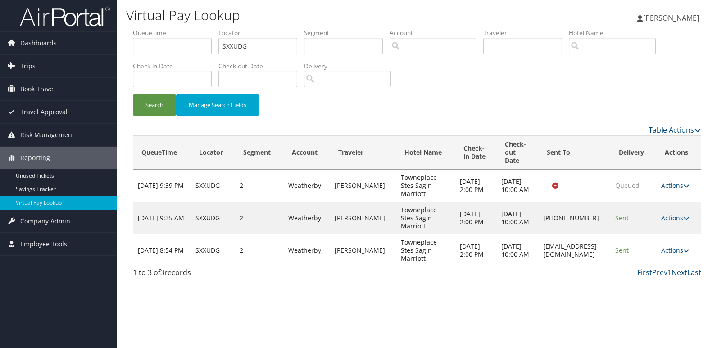
click at [673, 255] on td "Actions Resend Logs View Itinerary" at bounding box center [678, 251] width 44 height 32
click at [681, 253] on link "Actions" at bounding box center [675, 250] width 28 height 9
click at [650, 275] on link "Logs" at bounding box center [659, 278] width 57 height 15
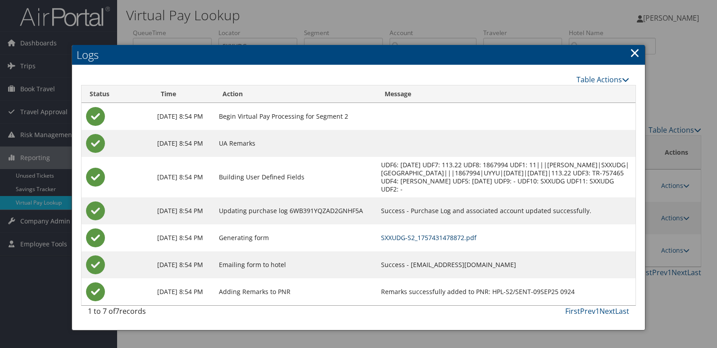
click at [476, 239] on link "SXXUDG-S2_1757431478872.pdf" at bounding box center [428, 238] width 95 height 9
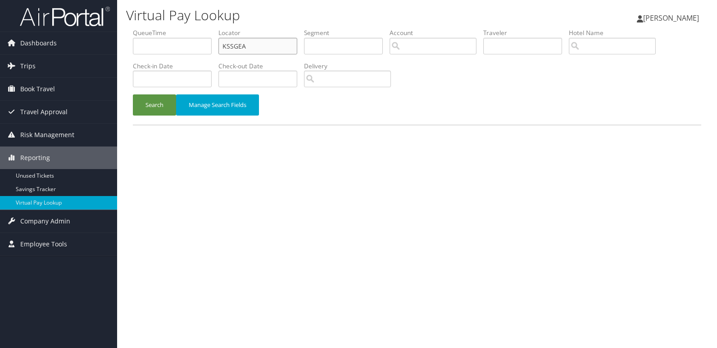
click at [297, 47] on input "KSSGEA" at bounding box center [257, 46] width 79 height 17
paste input "CZWGIC"
type input "CZWGIC"
click at [156, 106] on button "Search" at bounding box center [154, 105] width 43 height 21
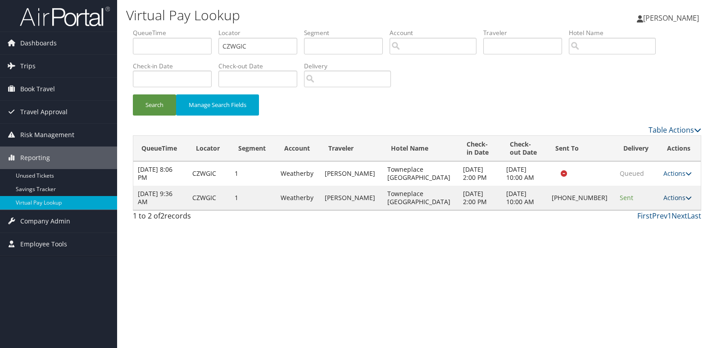
click at [673, 201] on link "Actions" at bounding box center [677, 198] width 28 height 9
click at [659, 225] on link "Logs" at bounding box center [646, 226] width 77 height 15
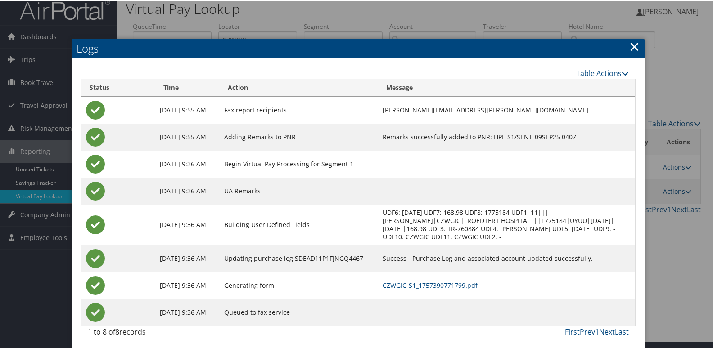
scroll to position [9, 0]
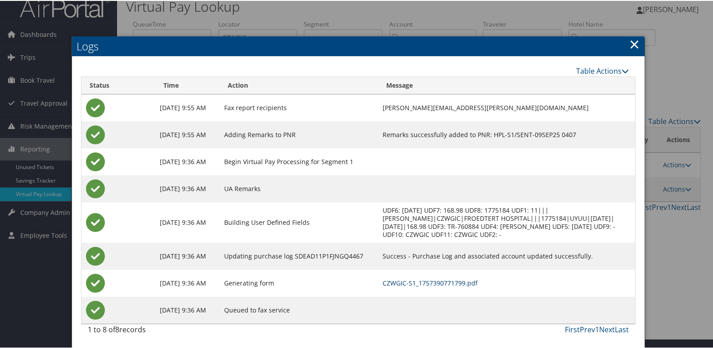
click at [478, 285] on link "CZWGIC-S1_1757390771799.pdf" at bounding box center [430, 282] width 95 height 9
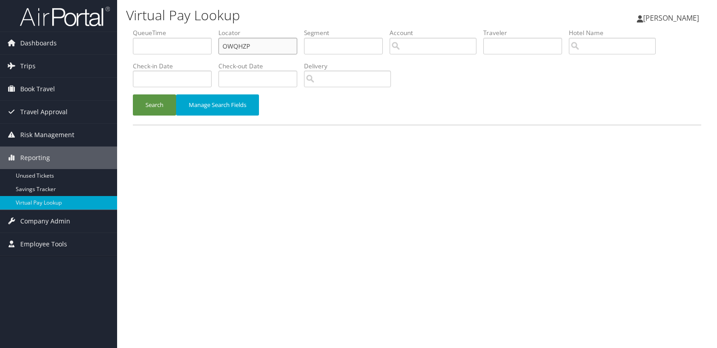
click at [257, 52] on input "OWQHZP" at bounding box center [257, 46] width 79 height 17
paste input "FQESPY"
type input "FQESPY"
click at [157, 112] on button "Search" at bounding box center [154, 105] width 43 height 21
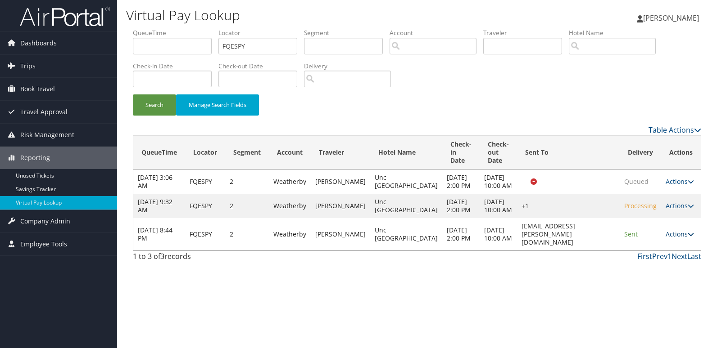
click at [666, 239] on link "Actions" at bounding box center [679, 234] width 28 height 9
click at [664, 293] on link "Logs" at bounding box center [662, 299] width 57 height 15
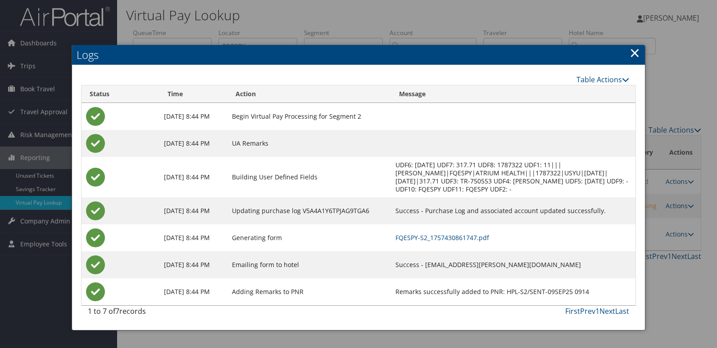
click at [459, 242] on td "FQESPY-S2_1757430861747.pdf" at bounding box center [513, 238] width 244 height 27
click at [395, 239] on link "FQESPY-S2_1757430861747.pdf" at bounding box center [442, 238] width 94 height 9
